Goal: Transaction & Acquisition: Purchase product/service

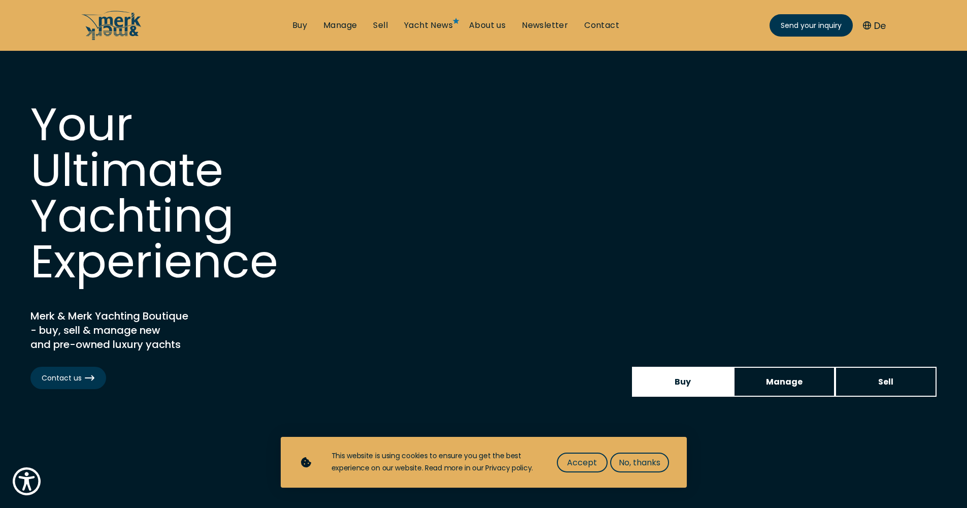
click at [679, 384] on span "Buy" at bounding box center [683, 381] width 16 height 13
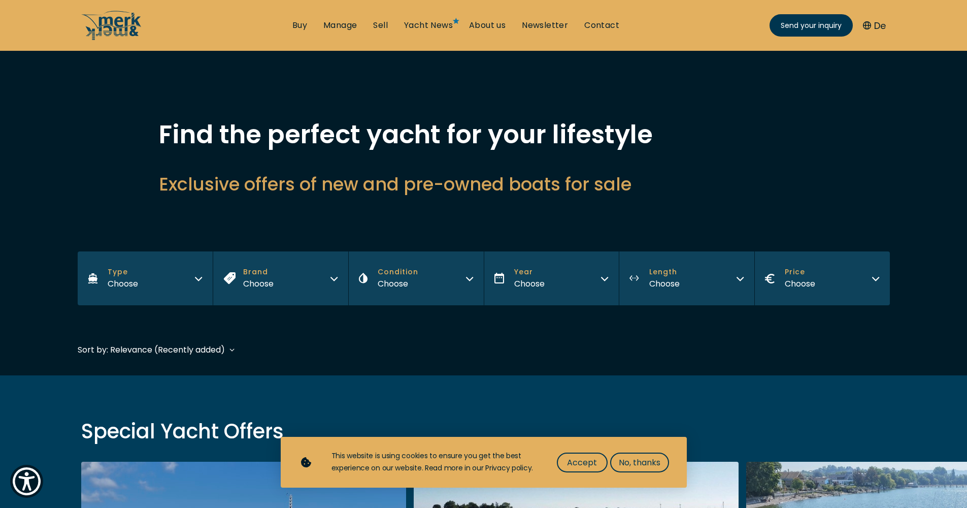
click at [196, 280] on icon "button" at bounding box center [198, 277] width 8 height 8
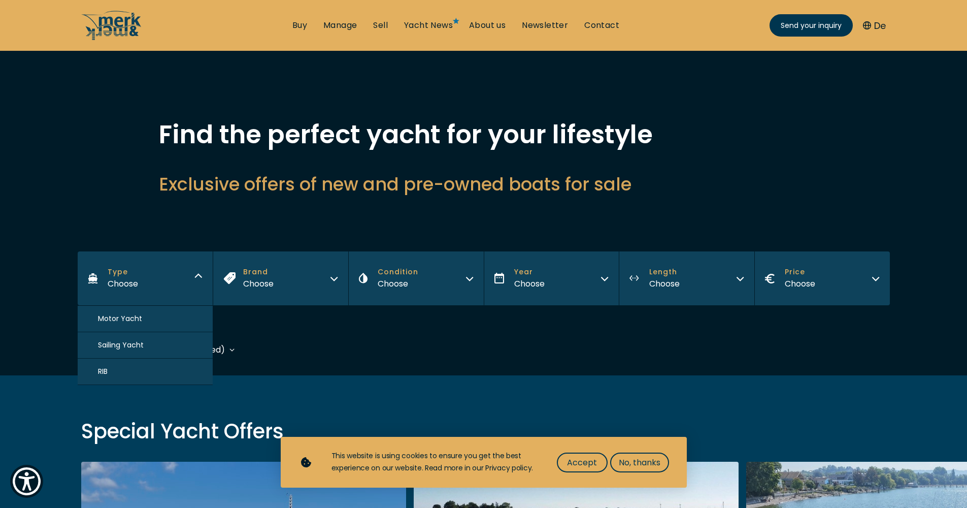
click at [133, 319] on span "Motor Yacht" at bounding box center [120, 318] width 44 height 11
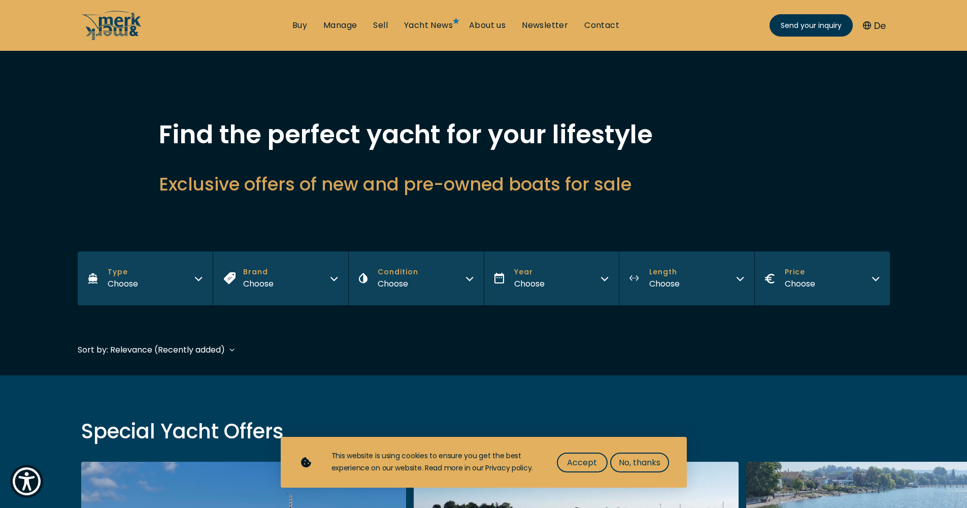
scroll to position [251, 0]
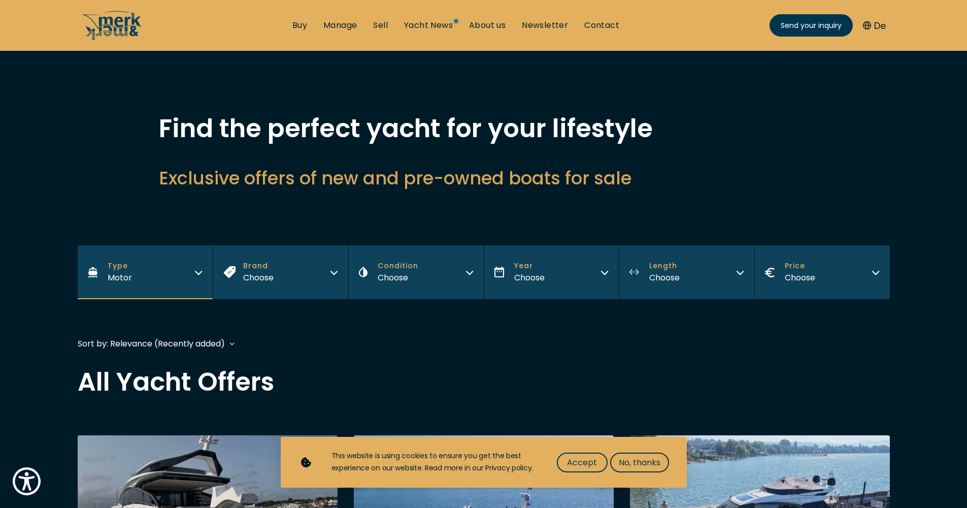
scroll to position [18, 0]
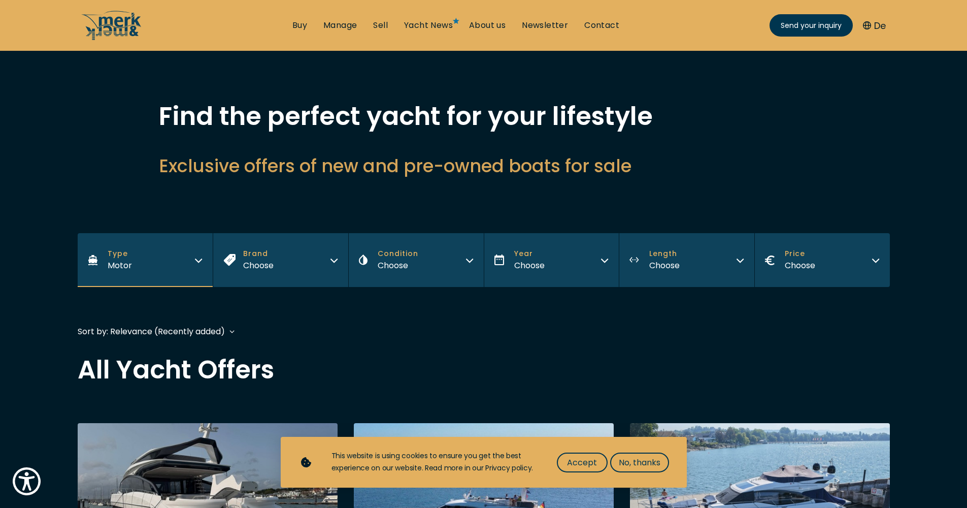
click at [337, 262] on icon "button" at bounding box center [334, 259] width 8 height 8
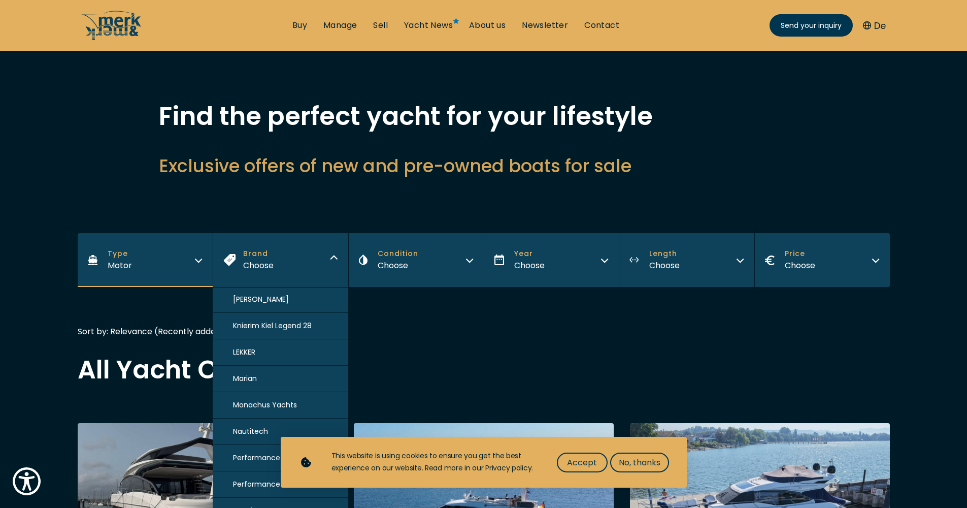
scroll to position [693, 0]
click at [280, 373] on button "Marian" at bounding box center [281, 374] width 136 height 26
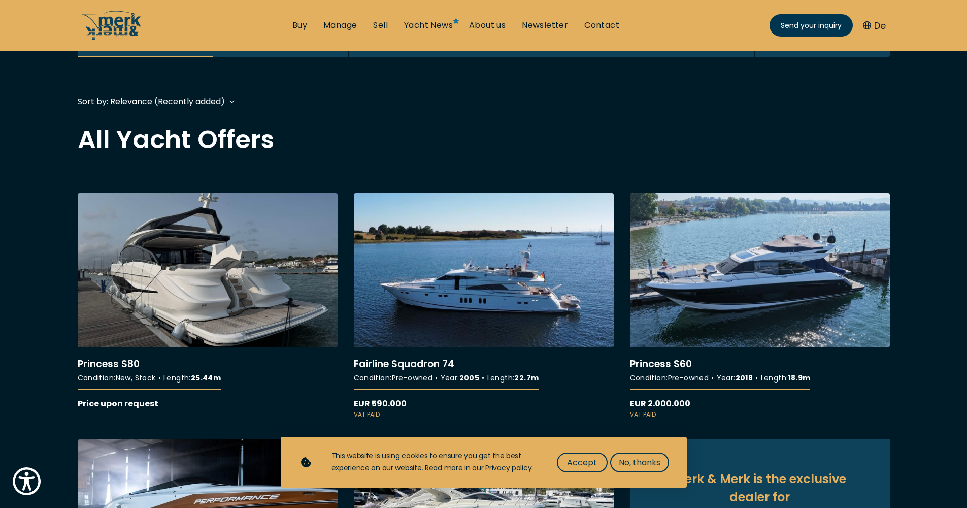
scroll to position [251, 0]
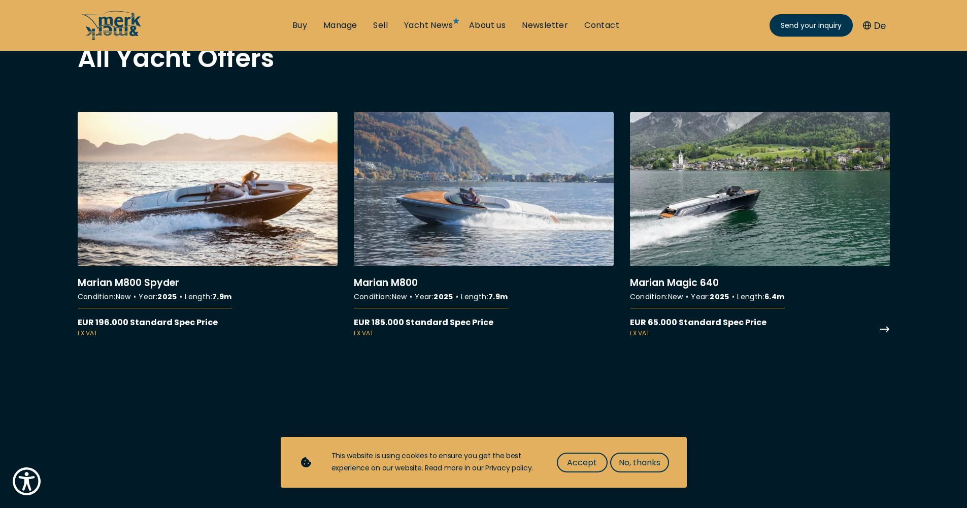
scroll to position [350, 0]
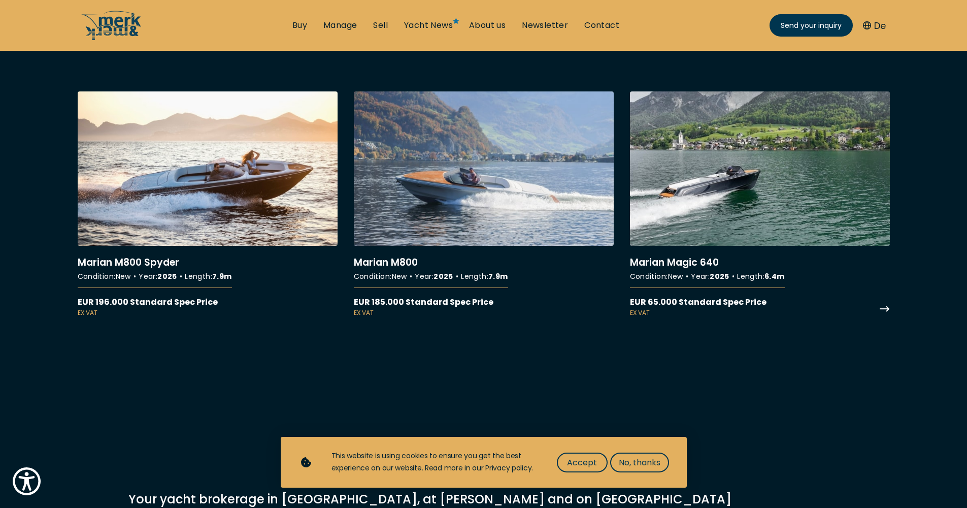
click at [879, 308] on link "More details about [PERSON_NAME] Magic 640" at bounding box center [760, 204] width 260 height 226
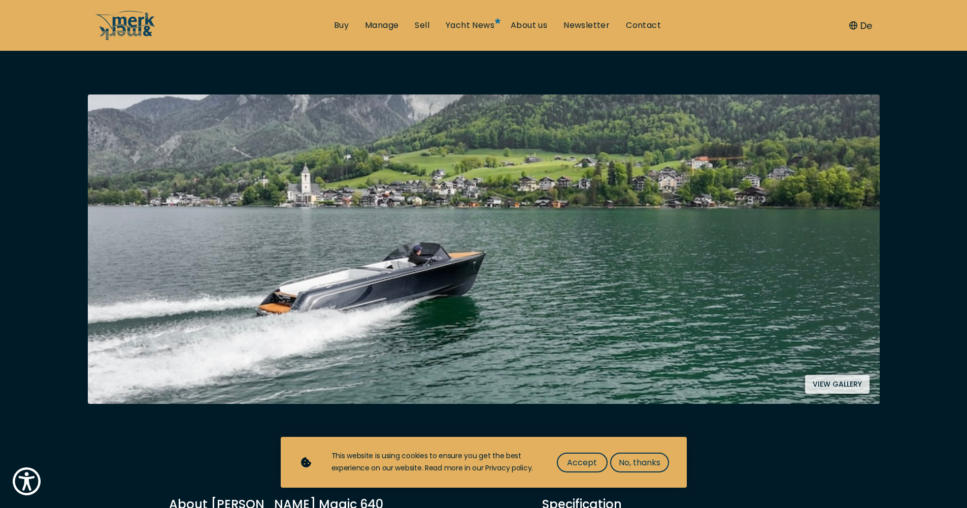
scroll to position [177, 0]
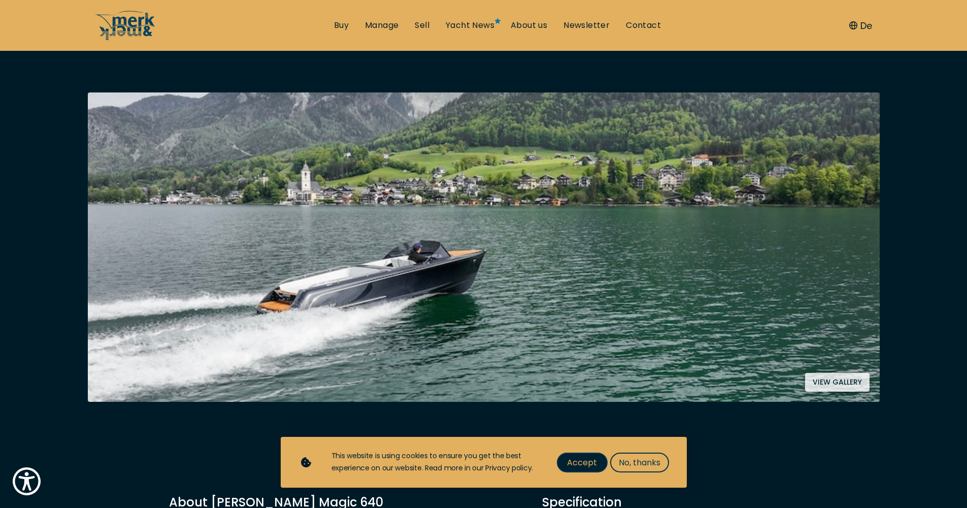
click at [584, 461] on span "Accept" at bounding box center [582, 462] width 30 height 13
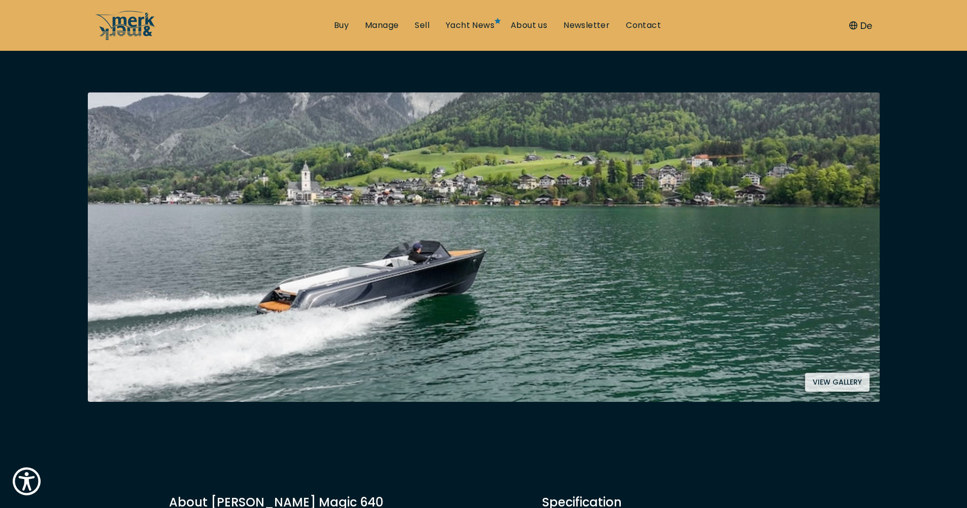
click at [847, 381] on button "View gallery" at bounding box center [837, 382] width 64 height 19
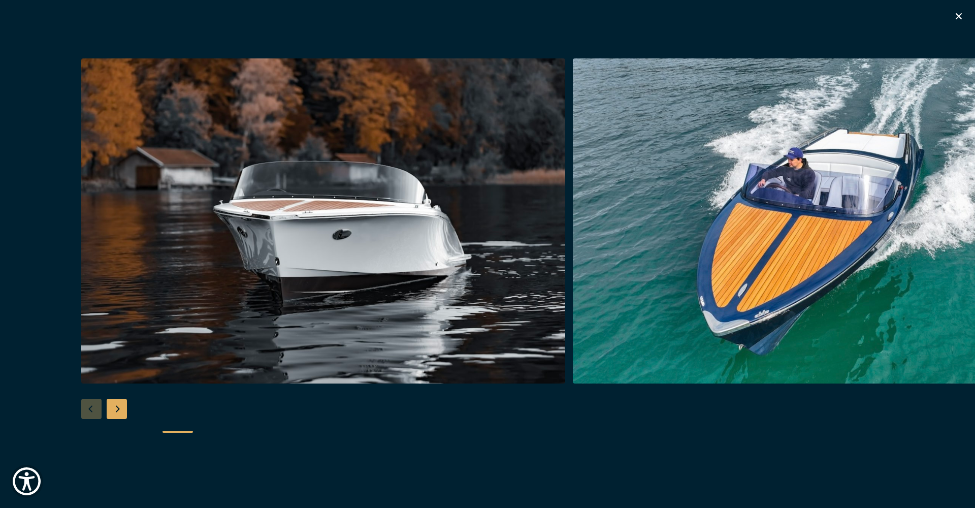
click at [918, 250] on img "button" at bounding box center [815, 220] width 484 height 325
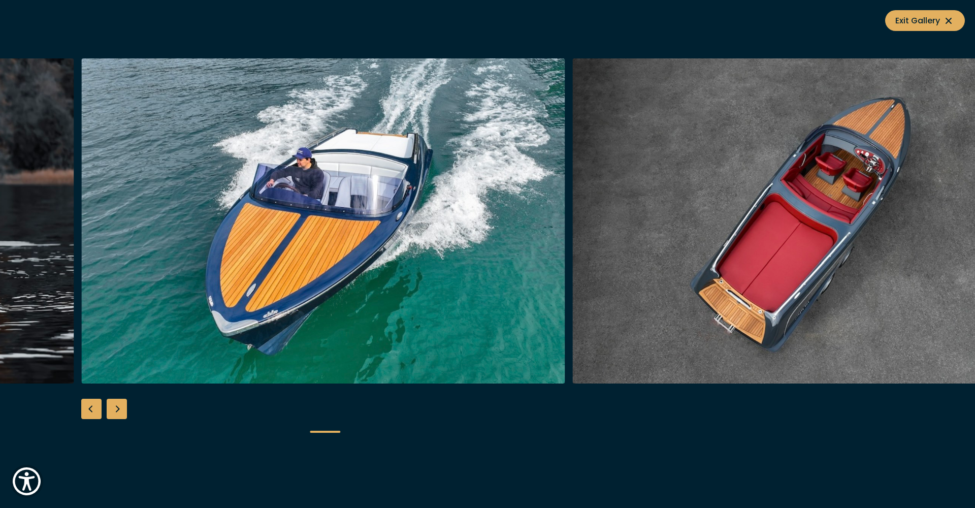
click at [918, 250] on img "button" at bounding box center [815, 220] width 484 height 325
click at [943, 20] on icon at bounding box center [948, 21] width 12 height 12
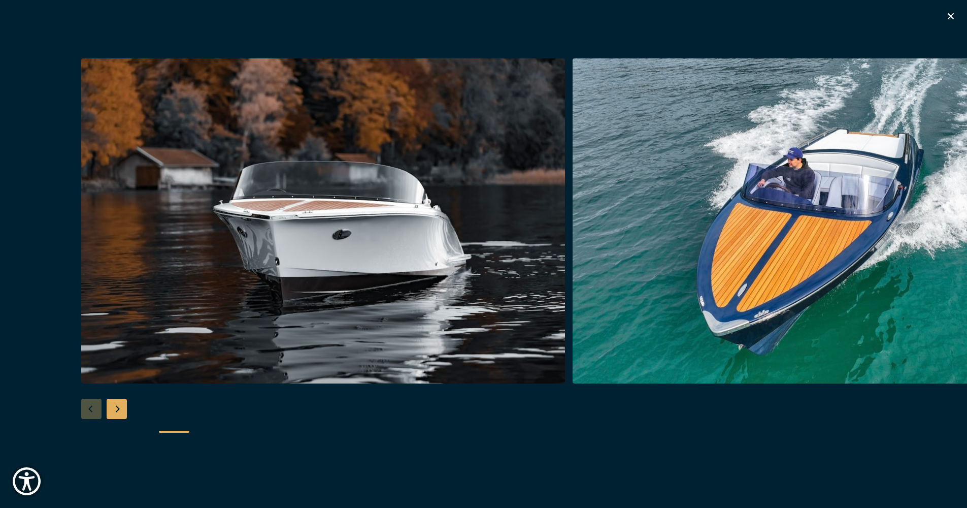
click at [119, 412] on div "Next slide" at bounding box center [117, 409] width 20 height 20
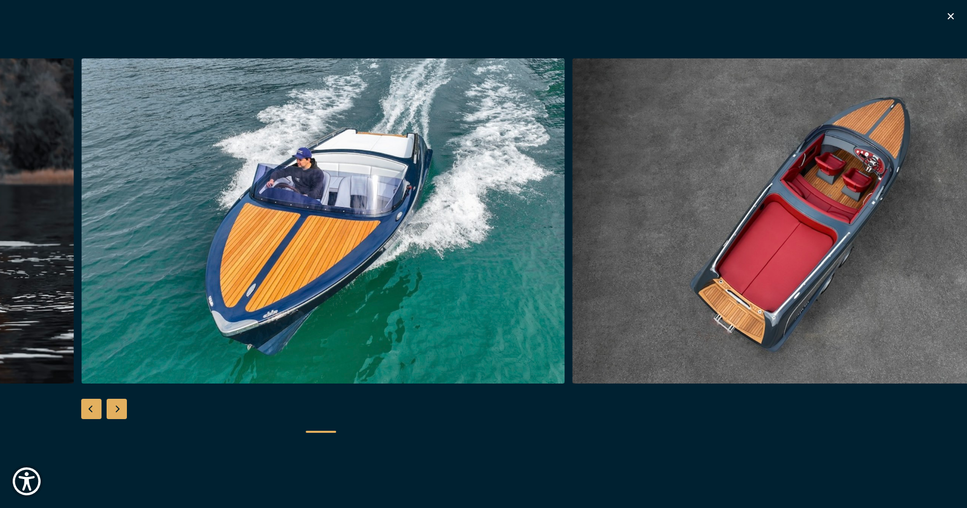
click at [119, 411] on div "Next slide" at bounding box center [117, 409] width 20 height 20
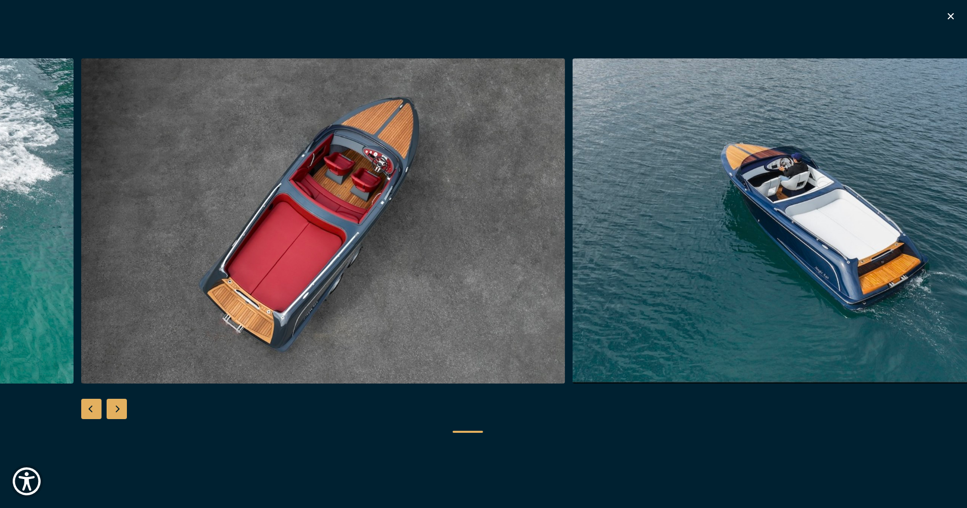
click at [119, 411] on div "Next slide" at bounding box center [117, 409] width 20 height 20
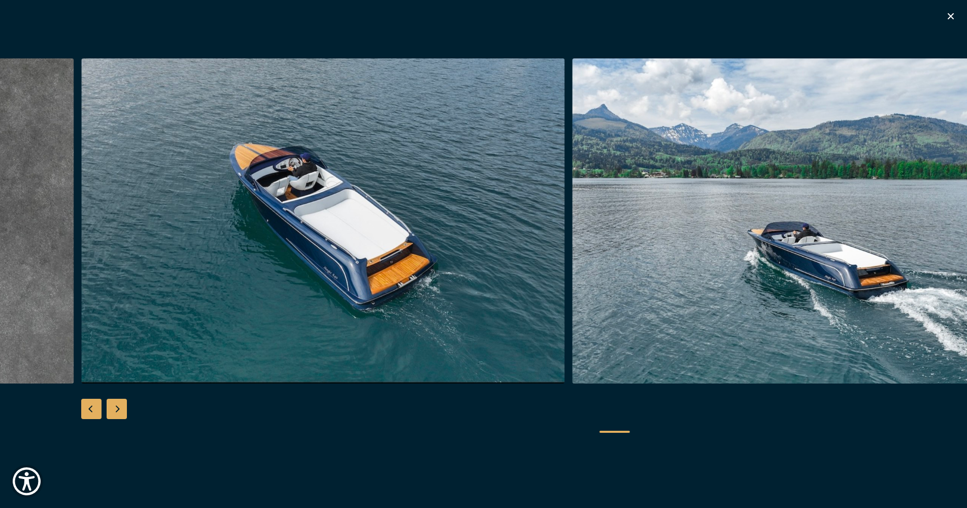
click at [119, 411] on div "Next slide" at bounding box center [117, 409] width 20 height 20
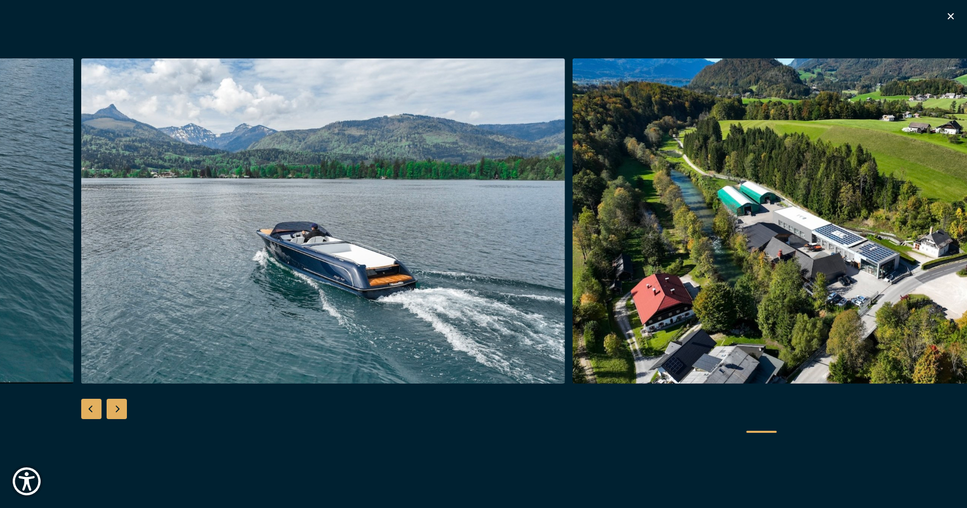
click at [119, 411] on div "Next slide" at bounding box center [117, 409] width 20 height 20
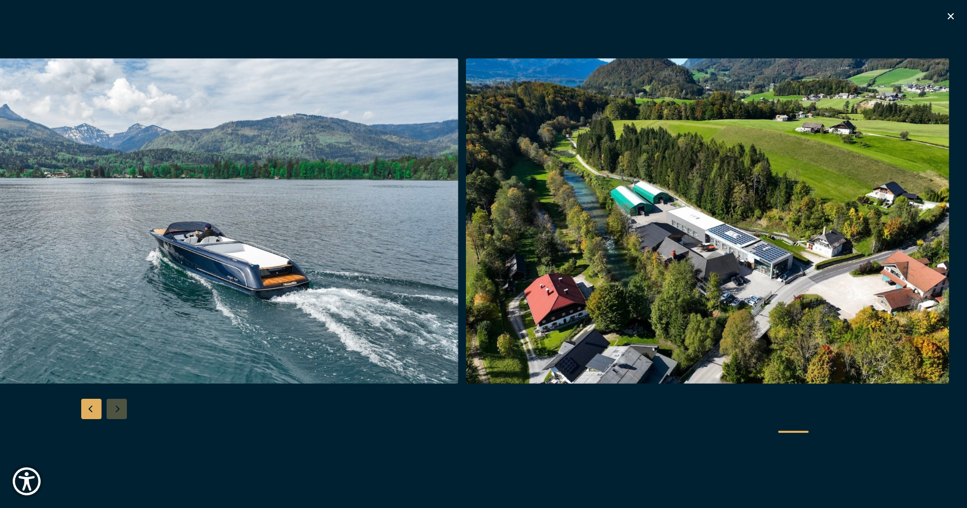
click at [119, 411] on div at bounding box center [483, 253] width 967 height 391
click at [954, 15] on icon "button" at bounding box center [951, 16] width 12 height 12
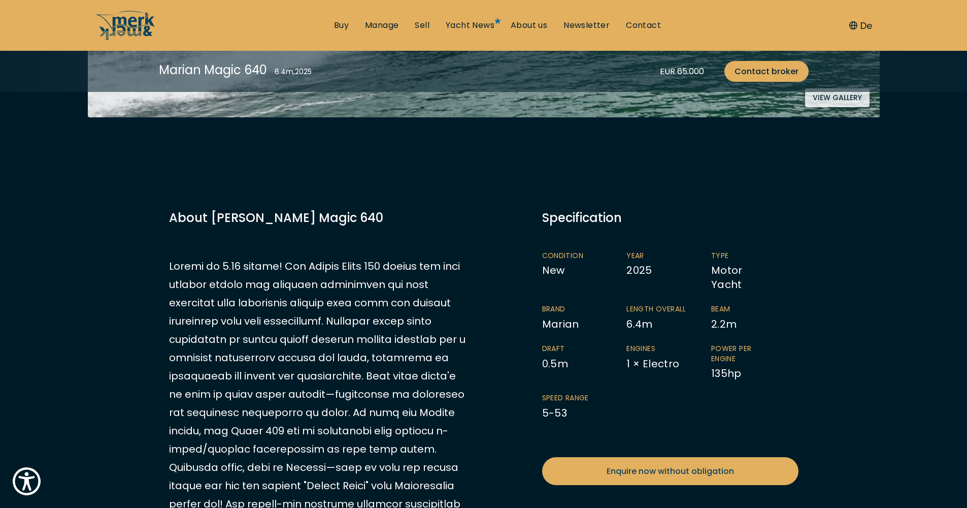
scroll to position [483, 0]
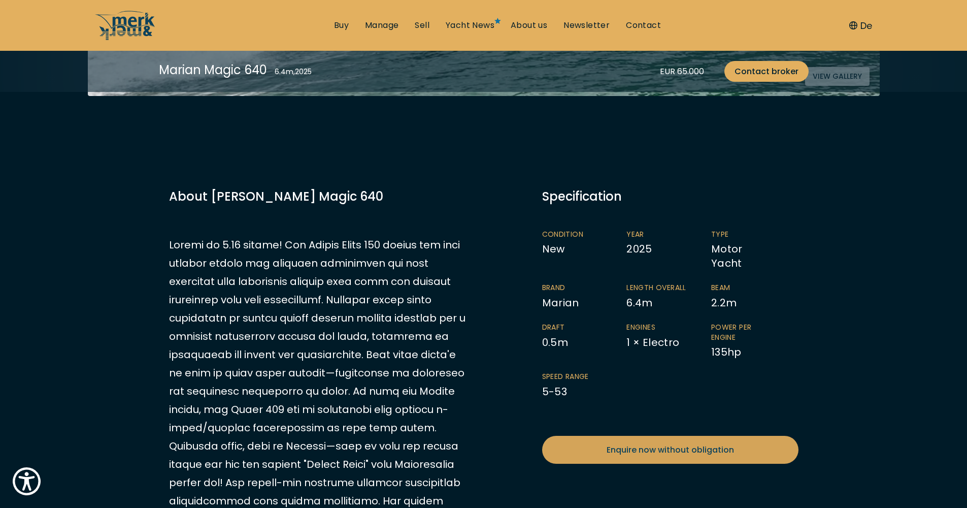
click at [688, 443] on span "Enquire now without obligation" at bounding box center [670, 449] width 127 height 13
select select "buy"
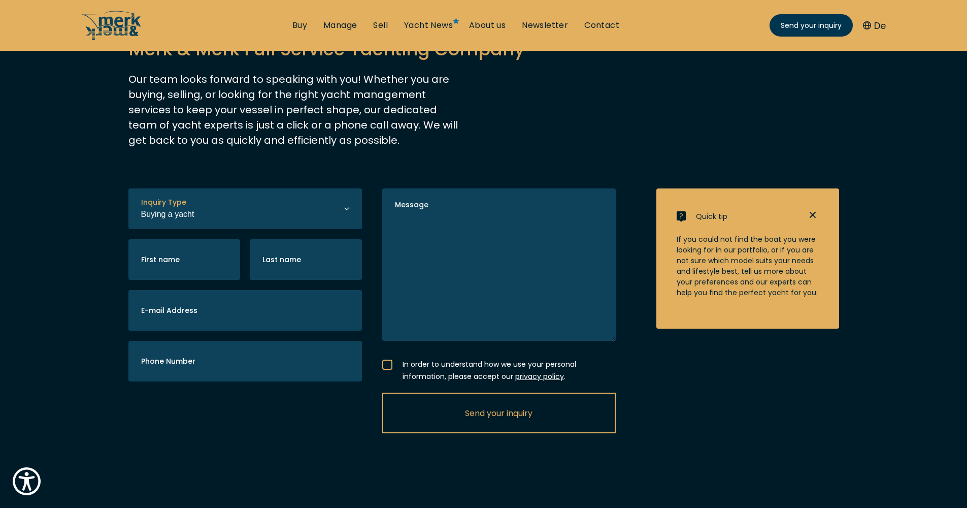
scroll to position [169, 0]
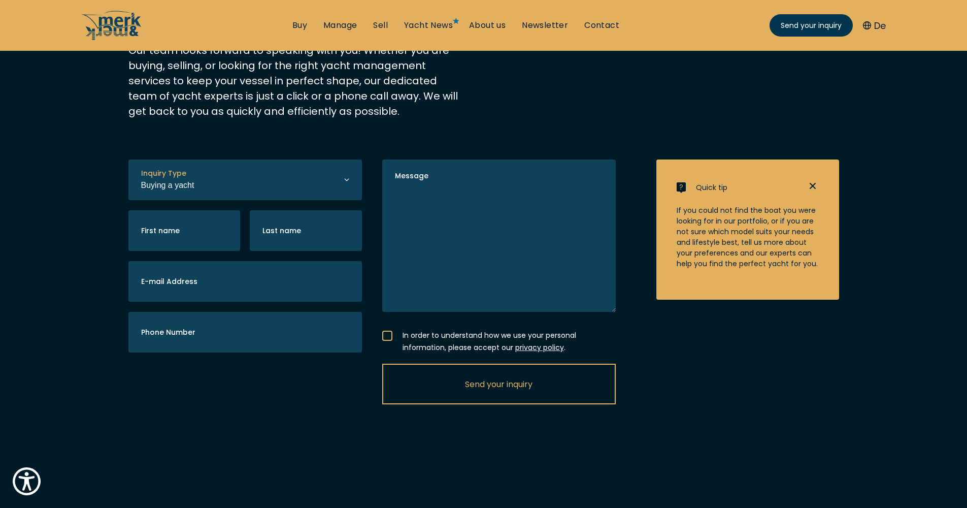
click at [814, 186] on icon "button" at bounding box center [813, 186] width 12 height 12
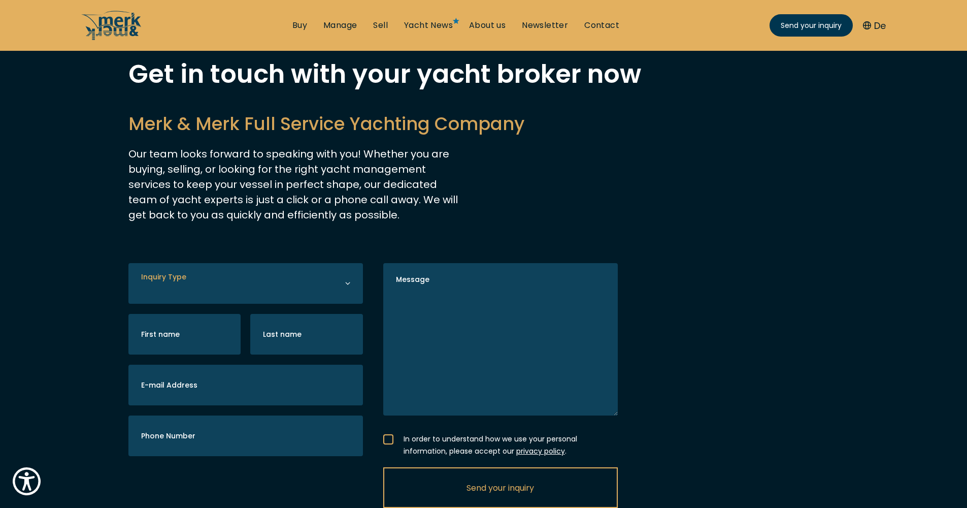
scroll to position [0, 0]
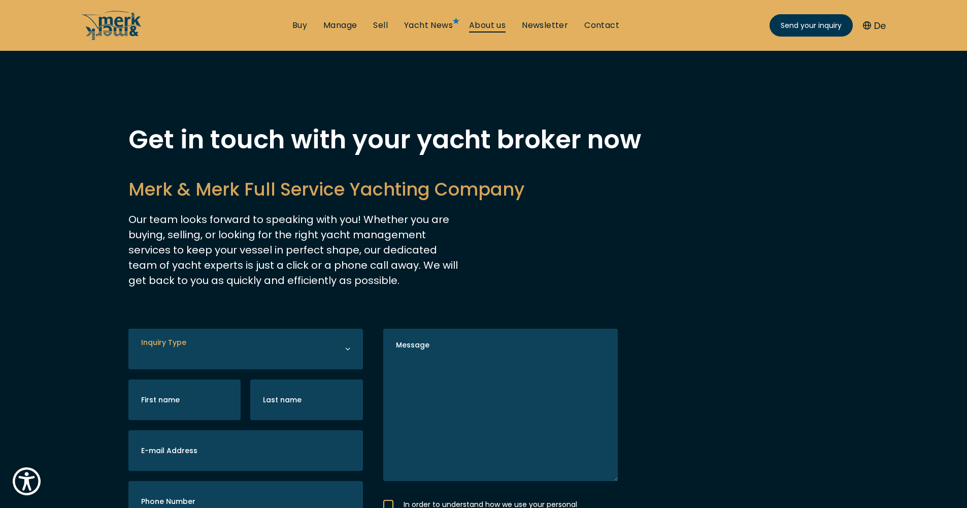
click at [491, 26] on link "About us" at bounding box center [487, 25] width 37 height 11
